Goal: Task Accomplishment & Management: Manage account settings

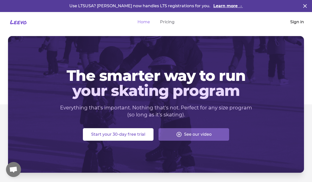
click at [293, 19] on link "Sign in" at bounding box center [297, 22] width 14 height 6
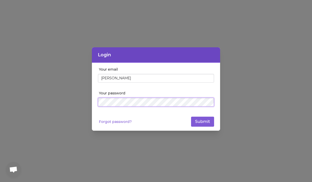
click at [202, 122] on button "Submit" at bounding box center [202, 122] width 23 height 10
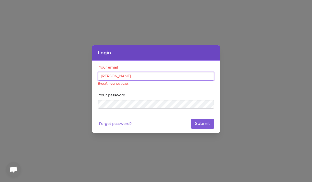
click at [129, 75] on input "[PERSON_NAME]" at bounding box center [156, 76] width 116 height 9
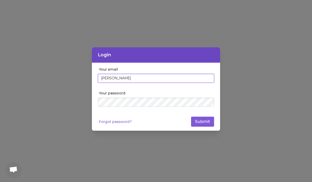
drag, startPoint x: 105, startPoint y: 77, endPoint x: 97, endPoint y: 77, distance: 7.3
click at [97, 77] on div "Your email [PERSON_NAME] Your password Forgot password? Submit" at bounding box center [156, 97] width 128 height 68
drag, startPoint x: 122, startPoint y: 76, endPoint x: 94, endPoint y: 76, distance: 27.5
click at [94, 76] on div "Your email [PERSON_NAME] Your password Forgot password? Submit" at bounding box center [156, 97] width 128 height 68
drag, startPoint x: 133, startPoint y: 75, endPoint x: 146, endPoint y: 78, distance: 14.0
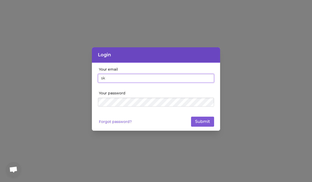
click at [146, 79] on input "sk" at bounding box center [156, 78] width 116 height 9
paste input "[EMAIL_ADDRESS][DOMAIN_NAME]"
type input "[EMAIL_ADDRESS][DOMAIN_NAME]"
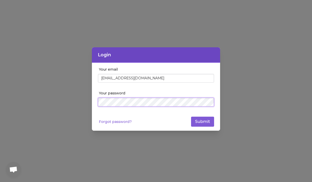
click at [87, 103] on div "Login Your email [EMAIL_ADDRESS][DOMAIN_NAME] Your password Forgot password? Su…" at bounding box center [156, 91] width 312 height 182
click at [109, 123] on link "Forgot password?" at bounding box center [115, 121] width 33 height 5
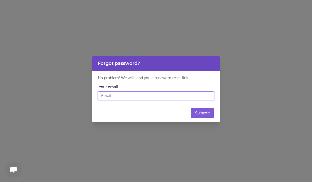
click at [109, 96] on input "Your email" at bounding box center [156, 95] width 116 height 9
paste input "[EMAIL_ADDRESS][DOMAIN_NAME]"
type input "[EMAIL_ADDRESS][DOMAIN_NAME]"
click at [200, 115] on button "Submit" at bounding box center [202, 113] width 23 height 10
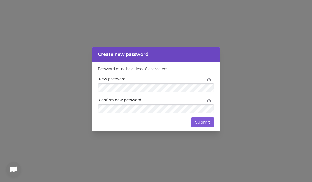
click at [90, 90] on div "Create new password Password must be at least 8 characters New password Confirm…" at bounding box center [156, 91] width 312 height 182
click at [201, 123] on button "Submit" at bounding box center [202, 122] width 23 height 10
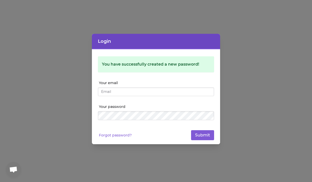
click at [170, 79] on form "You have successfully created a new password! Your email Your password Forgot p…" at bounding box center [156, 98] width 116 height 84
click at [135, 91] on input "Your email" at bounding box center [156, 91] width 116 height 9
click at [124, 93] on input "Your email" at bounding box center [156, 91] width 116 height 9
paste input "[EMAIL_ADDRESS][DOMAIN_NAME]"
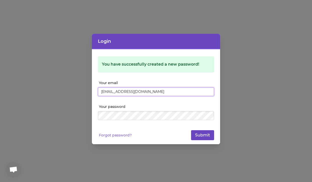
type input "[EMAIL_ADDRESS][DOMAIN_NAME]"
click at [204, 136] on button "Submit" at bounding box center [202, 135] width 23 height 10
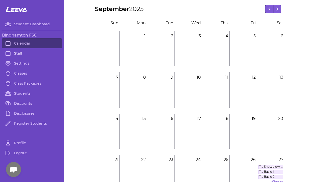
click at [20, 51] on link "Staff" at bounding box center [32, 53] width 60 height 10
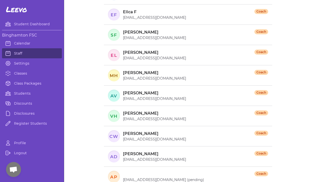
scroll to position [274, 0]
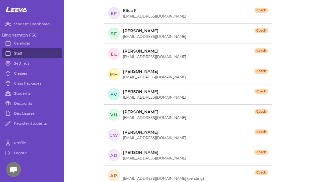
click at [23, 75] on link "Classes" at bounding box center [32, 73] width 60 height 10
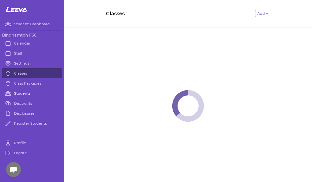
click at [19, 94] on link "Students" at bounding box center [32, 93] width 60 height 10
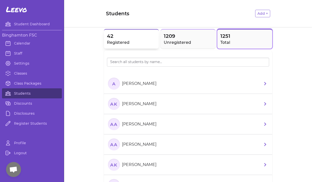
click at [119, 38] on span "42" at bounding box center [131, 36] width 49 height 7
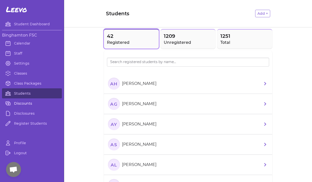
click at [24, 105] on link "Discounts" at bounding box center [32, 103] width 60 height 10
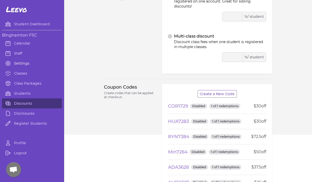
scroll to position [48, 0]
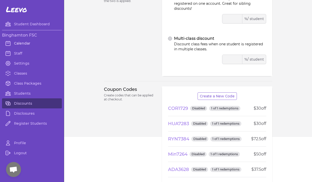
click at [22, 44] on link "Calendar" at bounding box center [32, 43] width 60 height 10
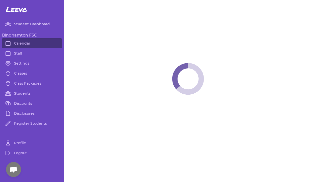
click at [28, 23] on link "Student Dashboard" at bounding box center [32, 24] width 60 height 10
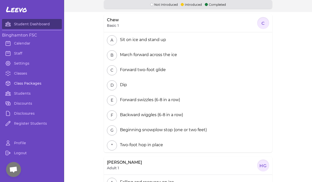
click at [14, 82] on link "Class Packages" at bounding box center [32, 83] width 60 height 10
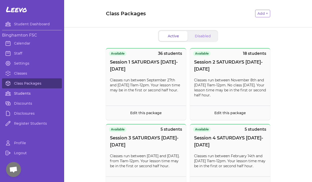
click at [25, 94] on link "Students" at bounding box center [32, 93] width 60 height 10
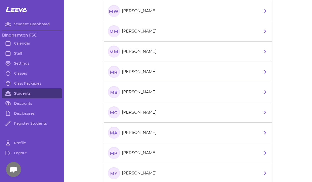
scroll to position [16610, 0]
click at [175, 138] on li "MA Mariia Astakhova" at bounding box center [188, 132] width 168 height 20
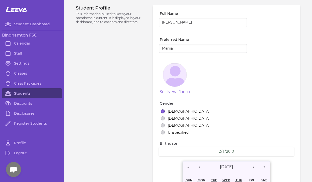
select select "20"
